Goal: Task Accomplishment & Management: Manage account settings

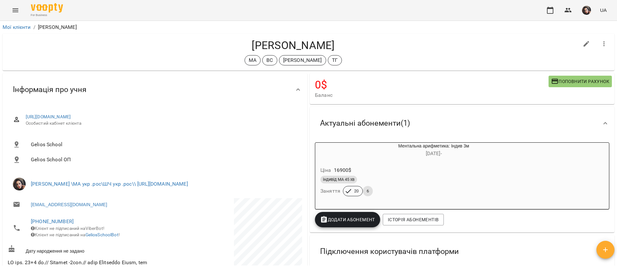
scroll to position [915, 0]
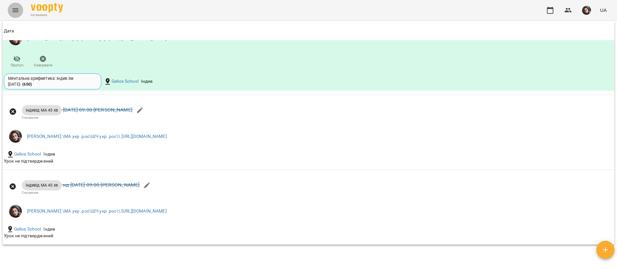
click at [14, 13] on icon "Menu" at bounding box center [16, 10] width 8 height 8
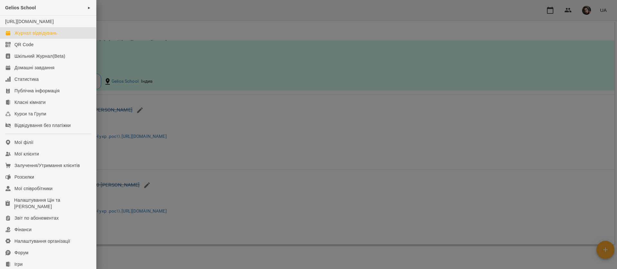
click at [27, 39] on link "Журнал відвідувань" at bounding box center [48, 33] width 96 height 12
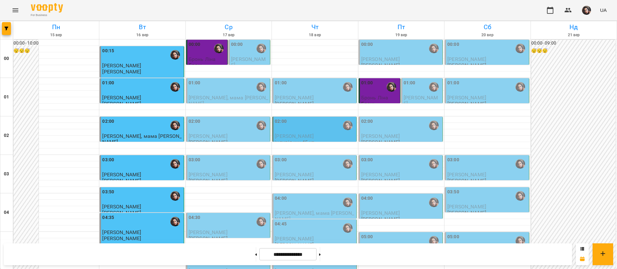
scroll to position [724, 0]
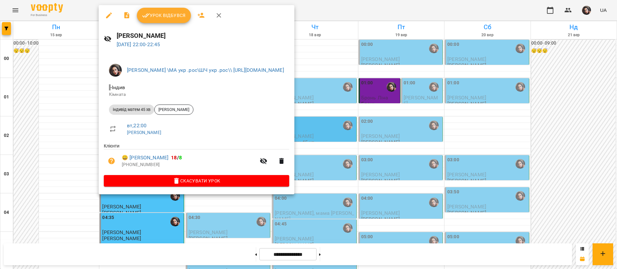
click at [168, 18] on span "Урок відбувся" at bounding box center [164, 16] width 44 height 8
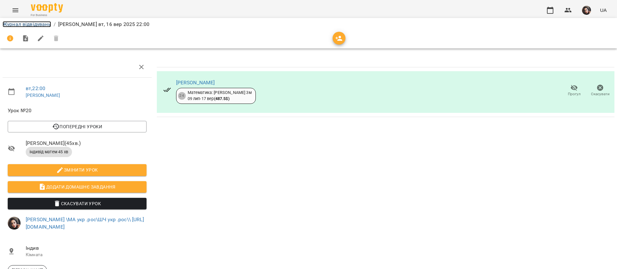
click at [9, 24] on link "Журнал відвідувань" at bounding box center [27, 24] width 48 height 6
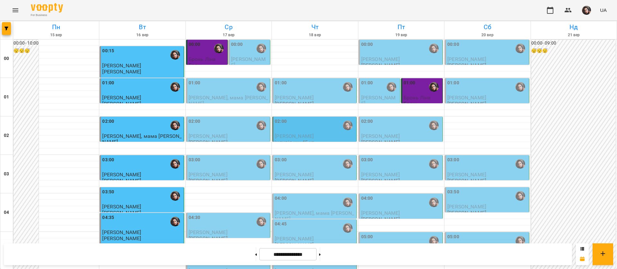
click at [114, 9] on div "For Business UA" at bounding box center [308, 10] width 617 height 21
click at [282, 5] on div "For Business UA" at bounding box center [308, 10] width 617 height 21
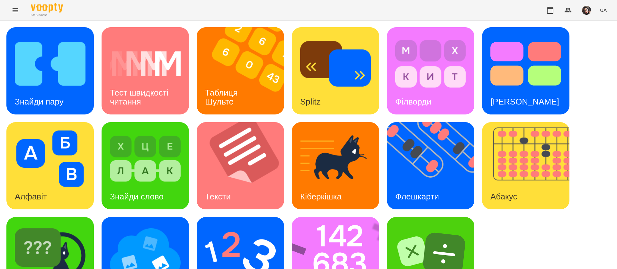
scroll to position [0, 0]
click at [77, 80] on img at bounding box center [50, 64] width 71 height 57
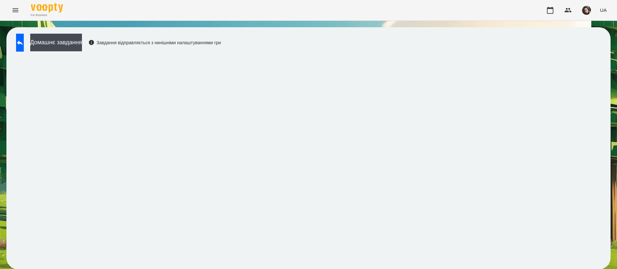
scroll to position [0, 0]
click at [23, 42] on icon at bounding box center [20, 42] width 6 height 5
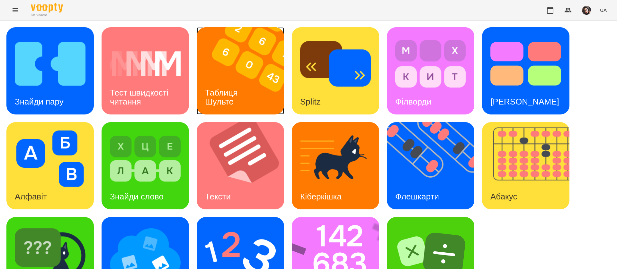
click at [271, 59] on img at bounding box center [244, 70] width 95 height 87
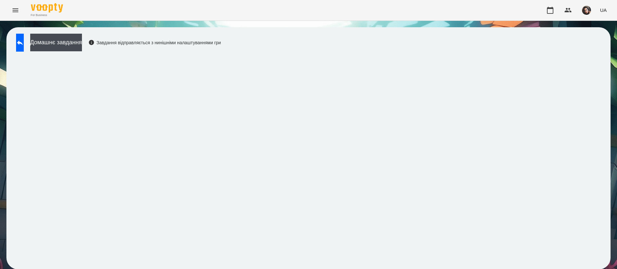
drag, startPoint x: 4, startPoint y: 221, endPoint x: 0, endPoint y: 243, distance: 22.2
click at [0, 243] on div "Домашнє завдання Завдання відправляється з нинішніми налаштуваннями гри" at bounding box center [308, 148] width 617 height 255
click at [24, 42] on icon at bounding box center [20, 43] width 8 height 8
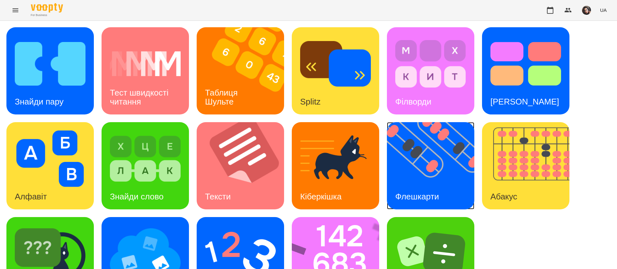
click at [432, 174] on img at bounding box center [434, 165] width 95 height 87
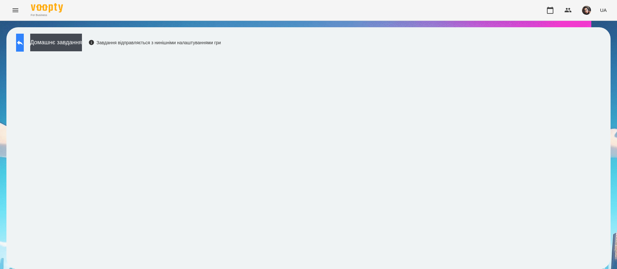
click at [24, 38] on button at bounding box center [20, 43] width 8 height 18
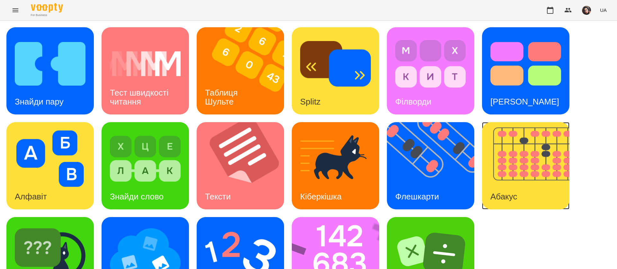
click at [511, 193] on h3 "Абакус" at bounding box center [503, 197] width 27 height 10
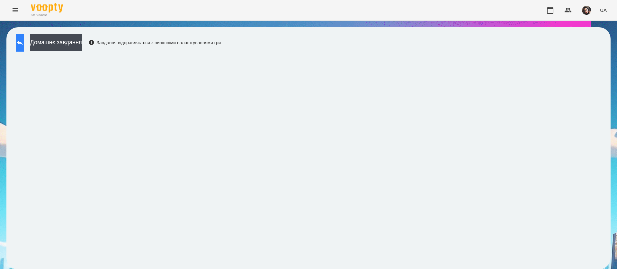
click at [24, 40] on button at bounding box center [20, 43] width 8 height 18
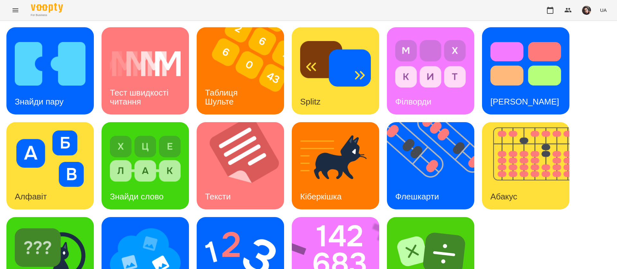
scroll to position [42, 0]
click at [129, 230] on img at bounding box center [145, 254] width 71 height 57
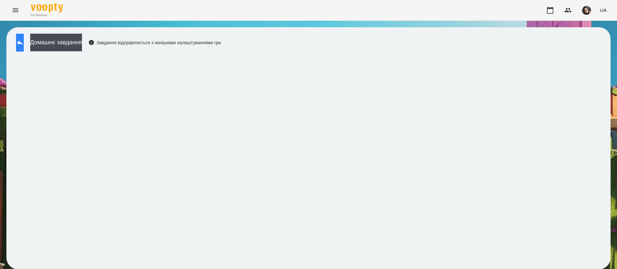
click at [21, 43] on button at bounding box center [20, 43] width 8 height 18
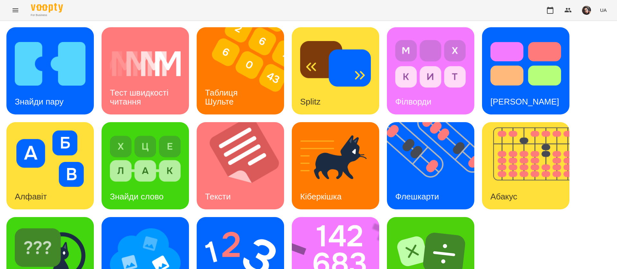
scroll to position [42, 0]
click at [231, 226] on img at bounding box center [240, 254] width 71 height 57
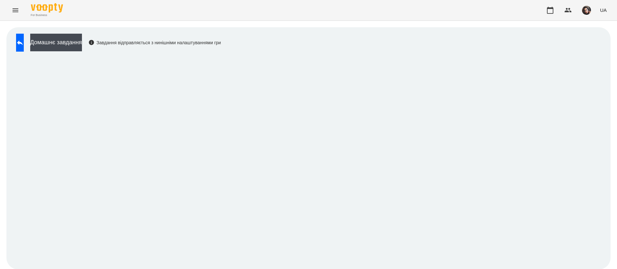
scroll to position [0, 0]
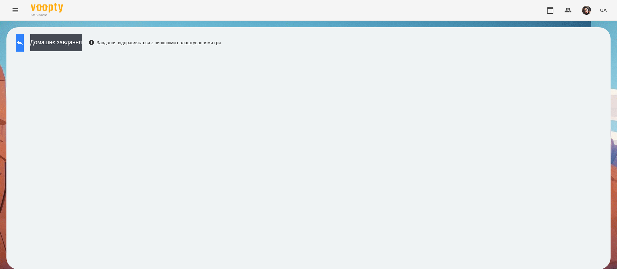
click at [24, 36] on button at bounding box center [20, 43] width 8 height 18
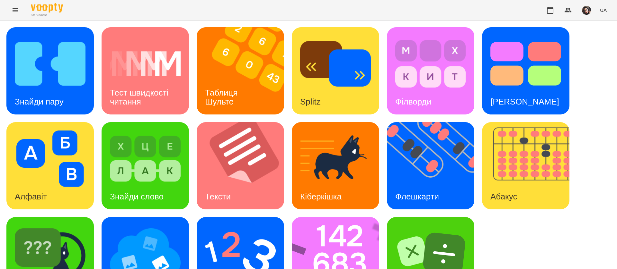
scroll to position [42, 0]
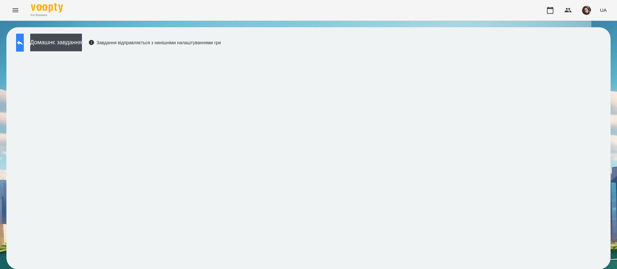
click at [23, 42] on icon at bounding box center [20, 43] width 8 height 8
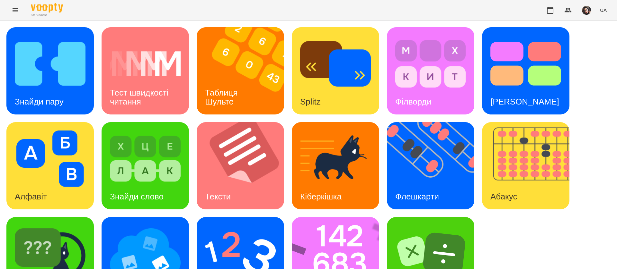
scroll to position [42, 0]
click at [50, 227] on img at bounding box center [50, 254] width 71 height 57
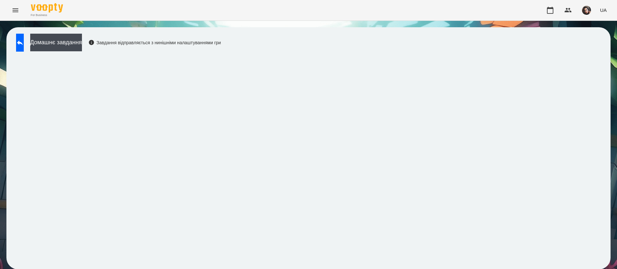
scroll to position [0, 0]
click at [24, 46] on button at bounding box center [20, 43] width 8 height 18
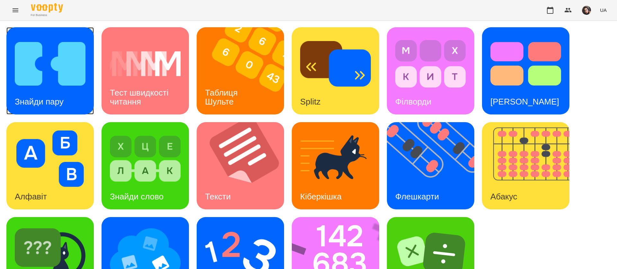
click at [75, 52] on img at bounding box center [50, 64] width 71 height 57
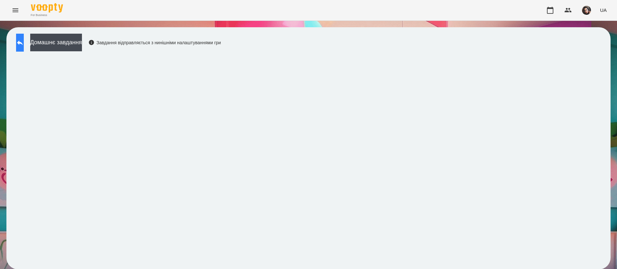
click at [23, 43] on icon at bounding box center [20, 42] width 6 height 5
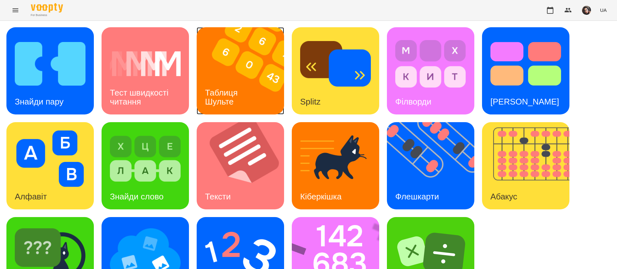
click at [250, 87] on img at bounding box center [244, 70] width 95 height 87
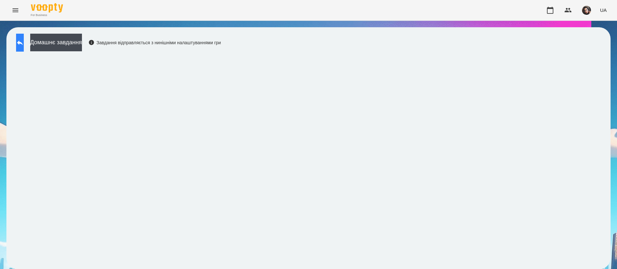
click at [19, 45] on button at bounding box center [20, 43] width 8 height 18
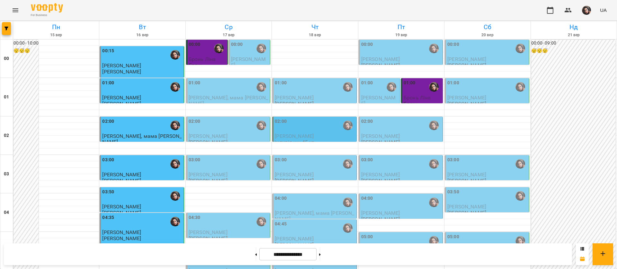
scroll to position [724, 0]
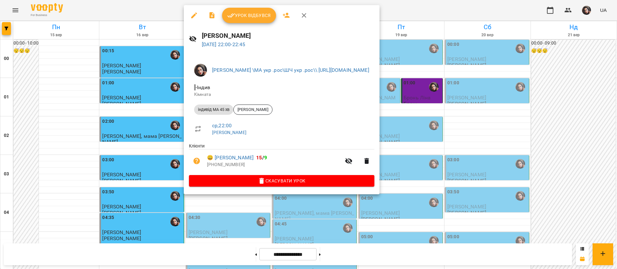
click at [249, 13] on span "Урок відбувся" at bounding box center [249, 16] width 44 height 8
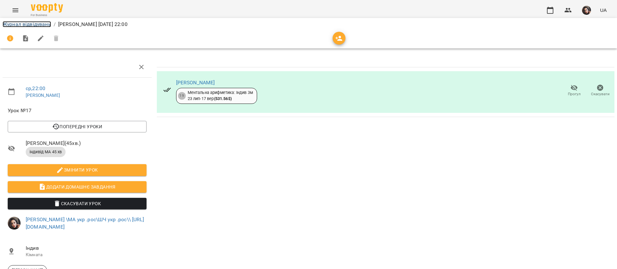
click at [48, 25] on link "Журнал відвідувань" at bounding box center [27, 24] width 48 height 6
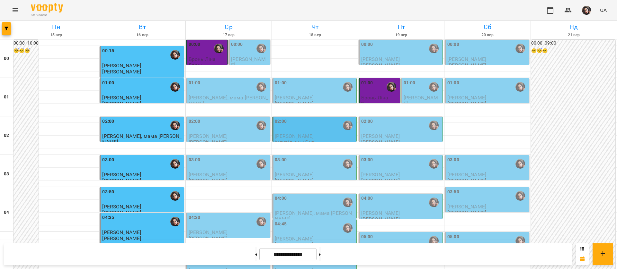
scroll to position [724, 0]
